Goal: Navigation & Orientation: Understand site structure

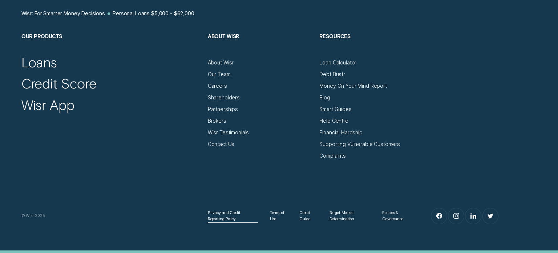
scroll to position [3997, 0]
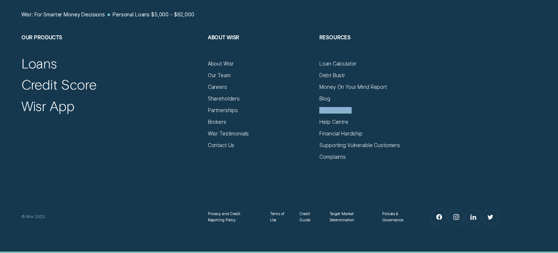
click at [371, 80] on ul "Loan Calculator Debt Bustr Money On Your Mind Report Blog Smart Guides Help Cen…" at bounding box center [371, 110] width 105 height 100
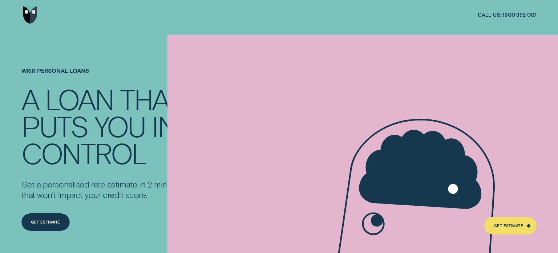
scroll to position [0, 0]
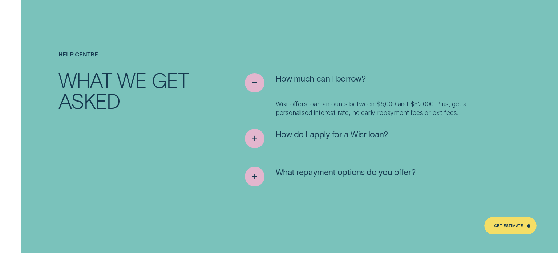
scroll to position [3694, 0]
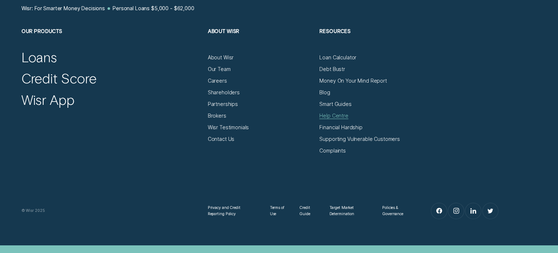
scroll to position [4003, 0]
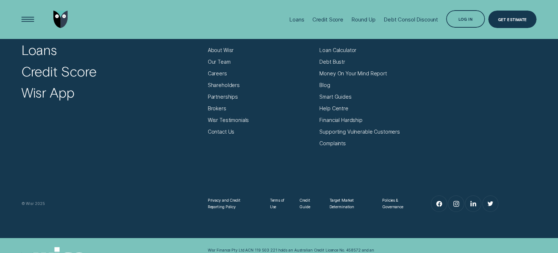
scroll to position [1714, 0]
